Goal: Check status: Check status

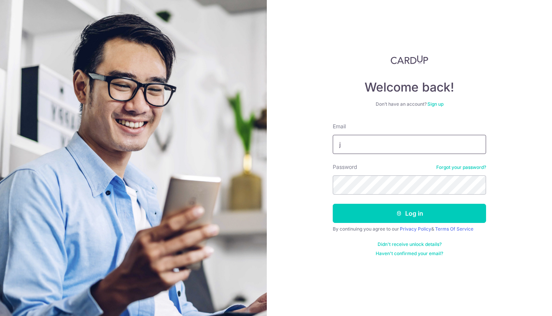
click at [394, 141] on input "j" at bounding box center [409, 144] width 153 height 19
drag, startPoint x: 395, startPoint y: 142, endPoint x: 489, endPoint y: 142, distance: 94.7
click at [489, 142] on div "Welcome back! Don’t have an account? Sign up Email jensen@heyrocket.com Passwor…" at bounding box center [409, 158] width 285 height 316
type input "[PERSON_NAME][EMAIL_ADDRESS][DOMAIN_NAME]"
click at [333, 204] on button "Log in" at bounding box center [409, 213] width 153 height 19
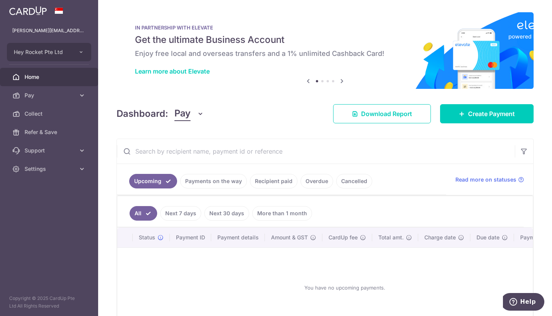
click at [55, 102] on link "Pay" at bounding box center [49, 95] width 98 height 18
click at [202, 186] on link "Payments on the way" at bounding box center [213, 181] width 67 height 15
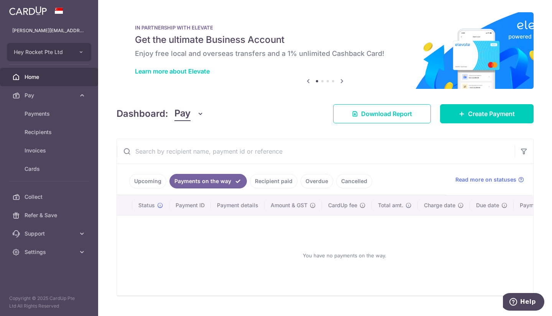
click at [277, 181] on link "Recipient paid" at bounding box center [274, 181] width 48 height 15
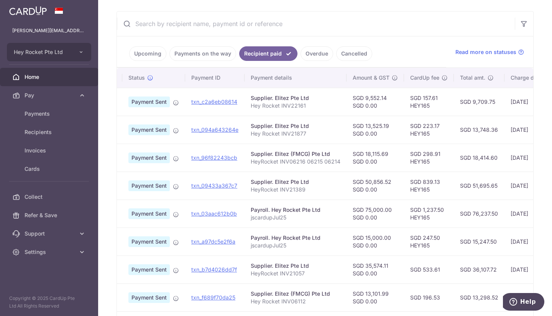
scroll to position [137, 0]
click at [282, 164] on p "HeyRocket INV06216 06215 06214" at bounding box center [296, 162] width 90 height 8
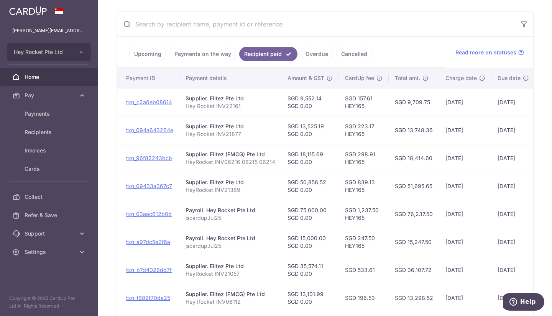
scroll to position [0, 69]
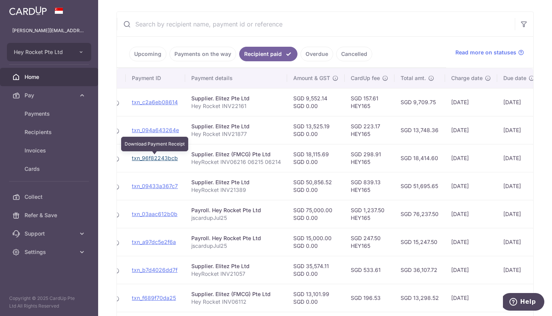
click at [157, 160] on link "txn_96f82243bcb" at bounding box center [155, 158] width 46 height 7
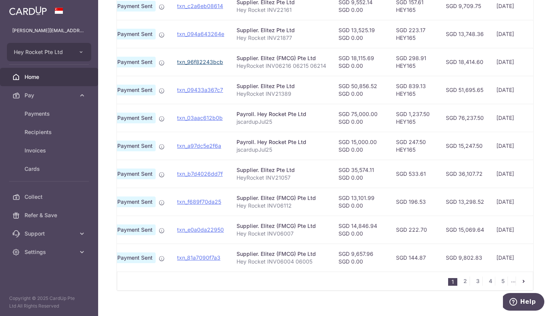
scroll to position [248, 0]
